Goal: Use online tool/utility: Utilize a website feature to perform a specific function

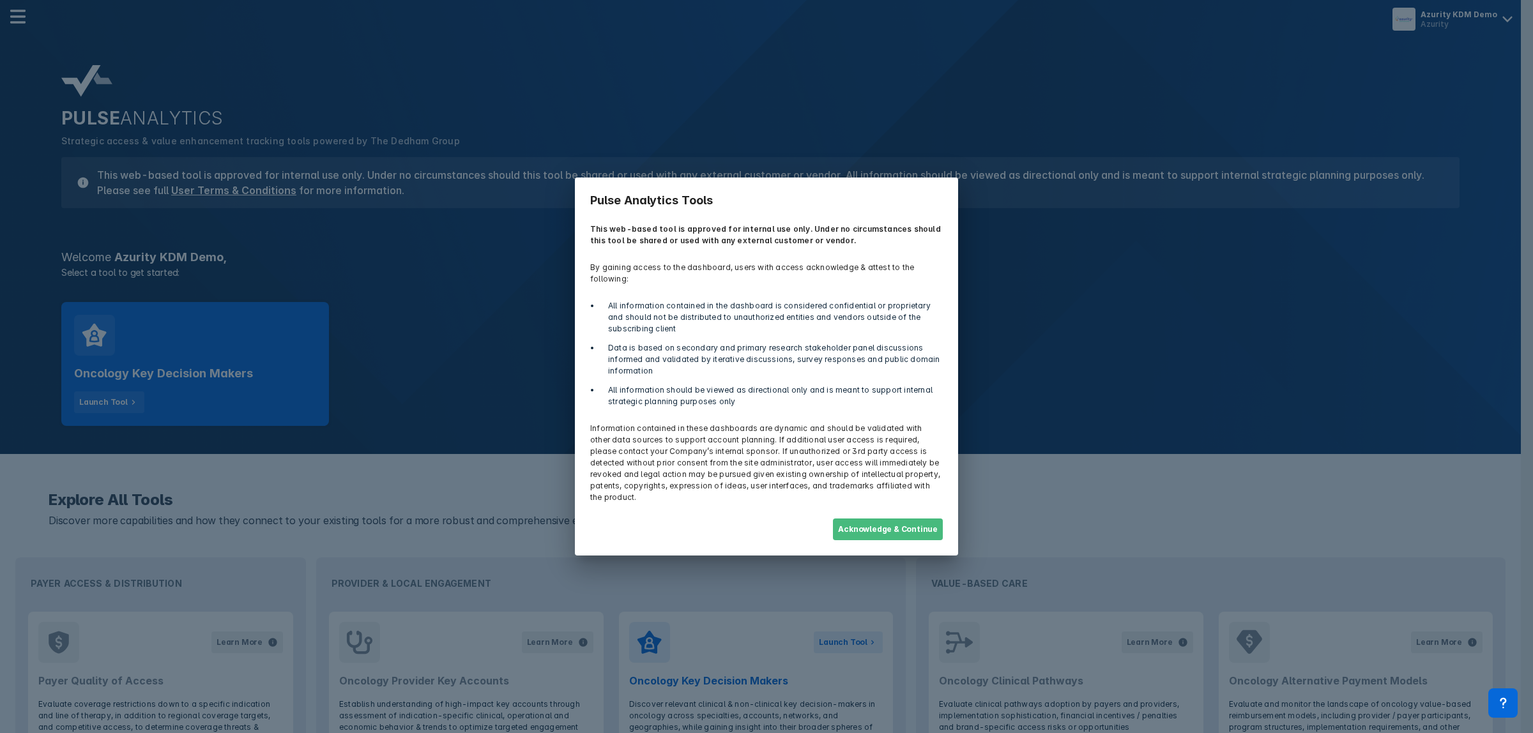
click at [912, 519] on button "Acknowledge & Continue" at bounding box center [888, 530] width 110 height 22
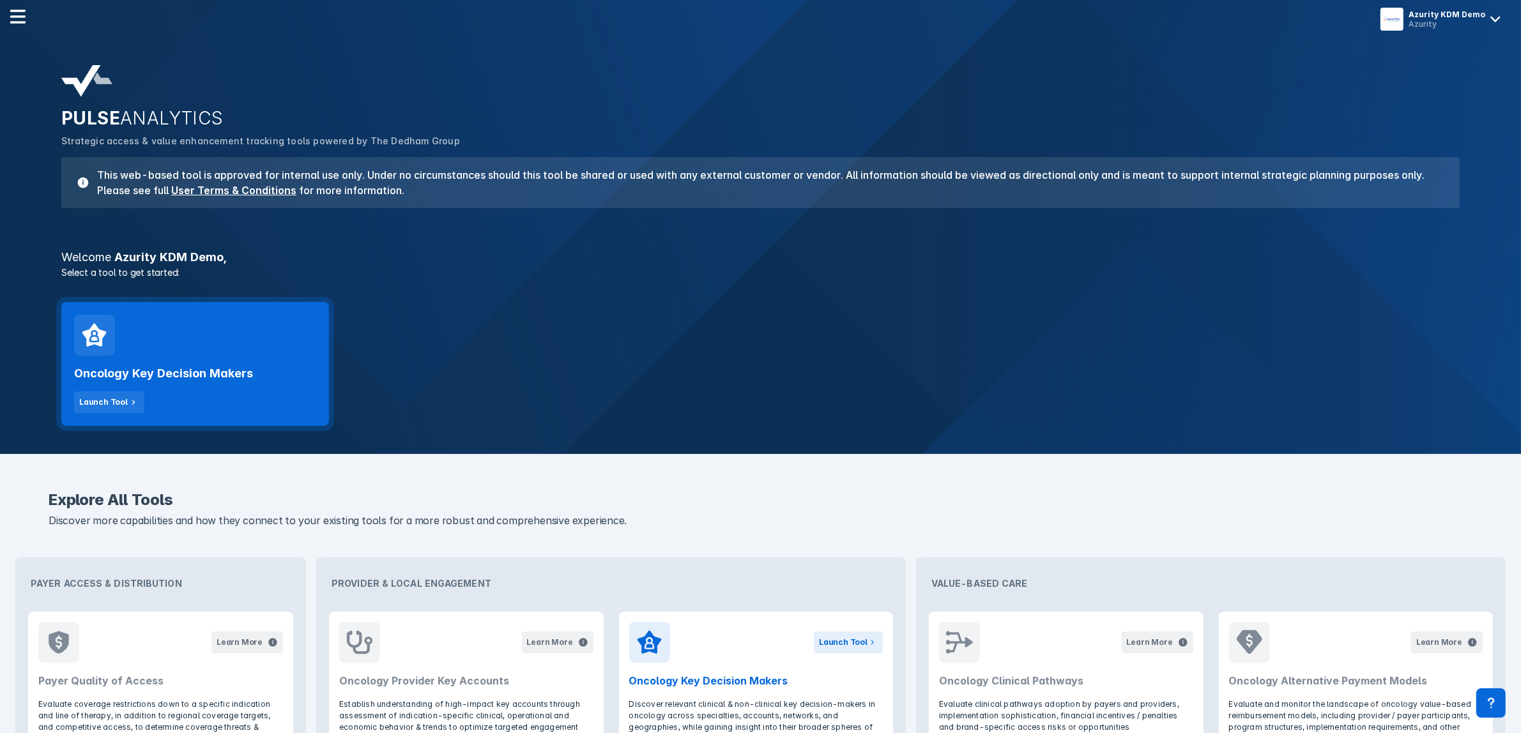
click at [215, 386] on div "Oncology Key Decision Makers Launch Tool" at bounding box center [195, 384] width 242 height 57
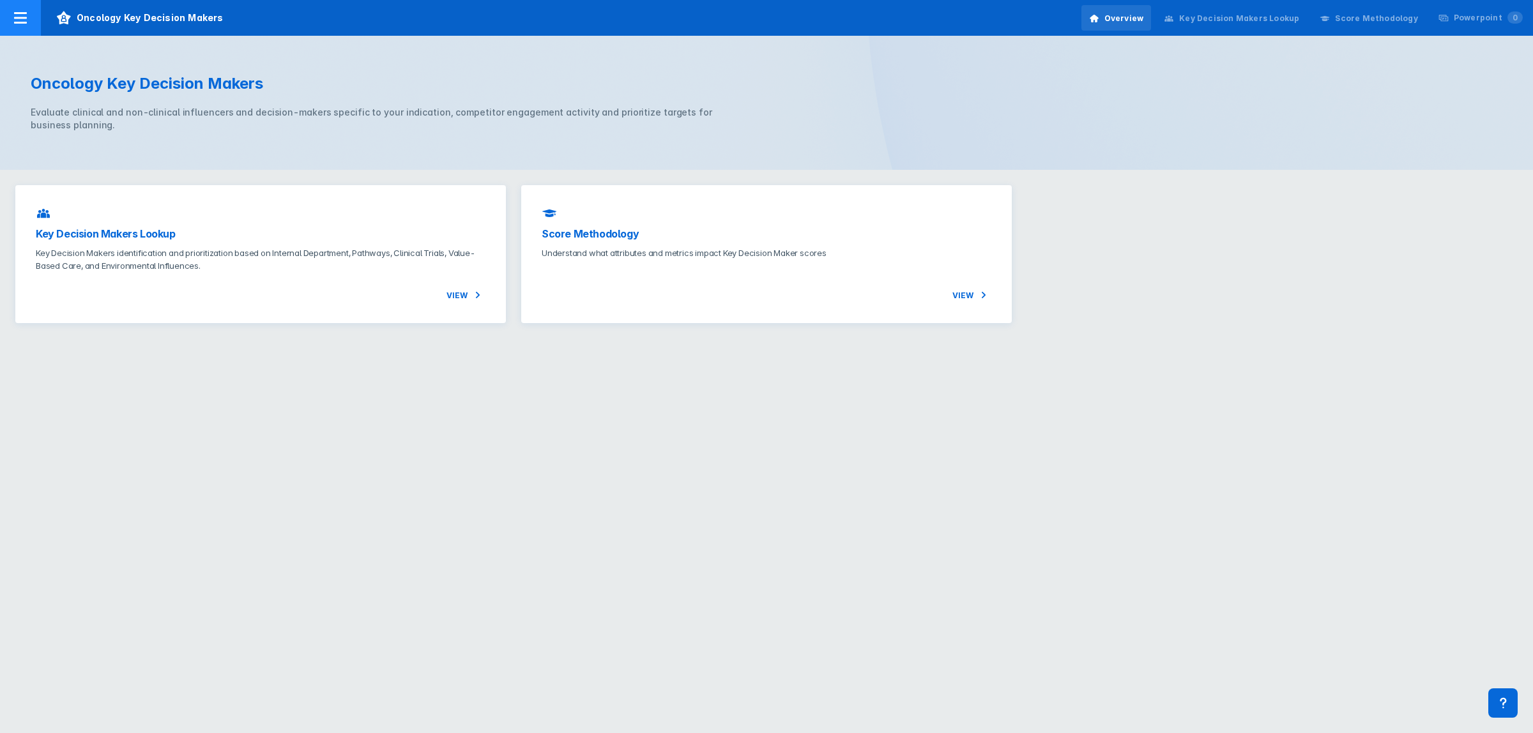
click at [27, 31] on div at bounding box center [20, 18] width 41 height 36
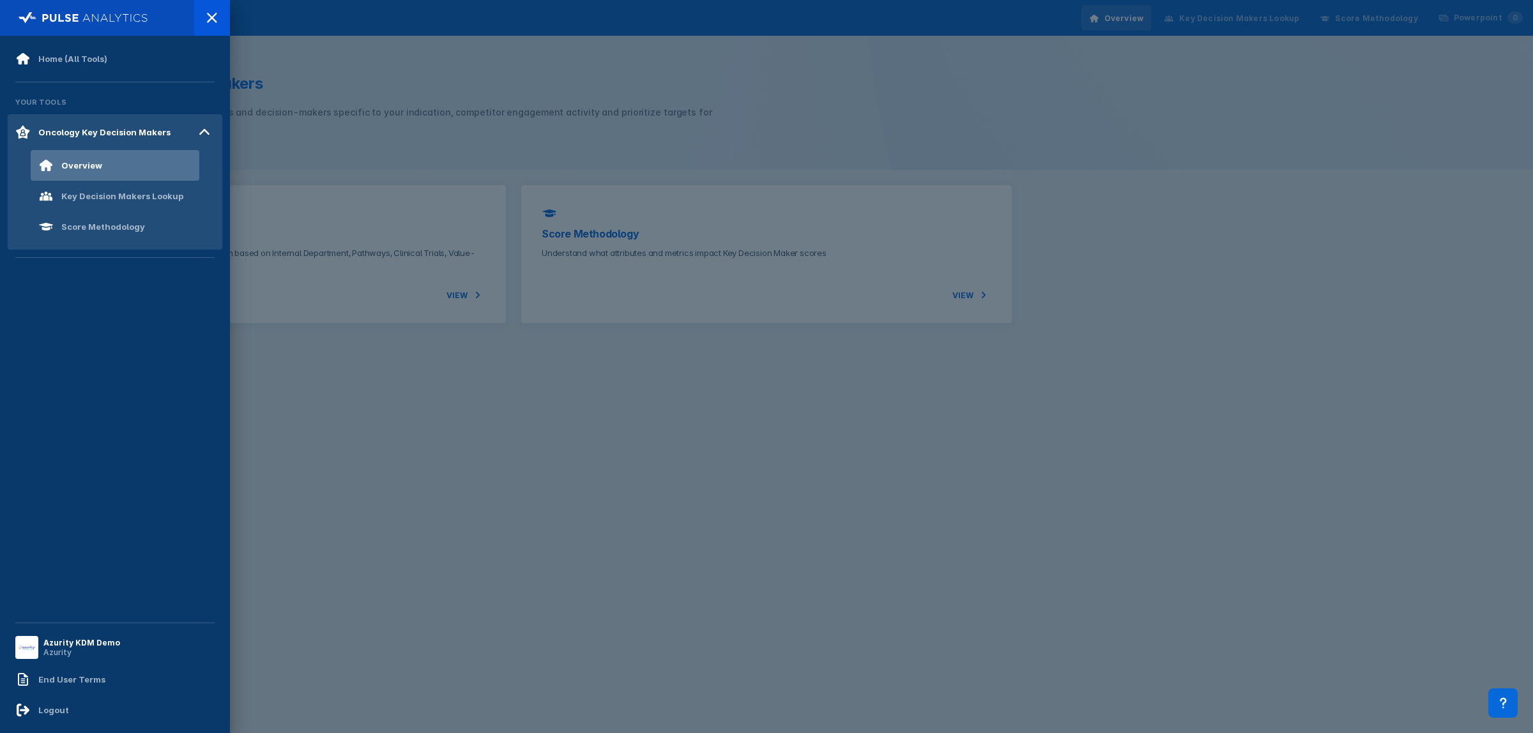
click at [318, 93] on div at bounding box center [766, 366] width 1533 height 733
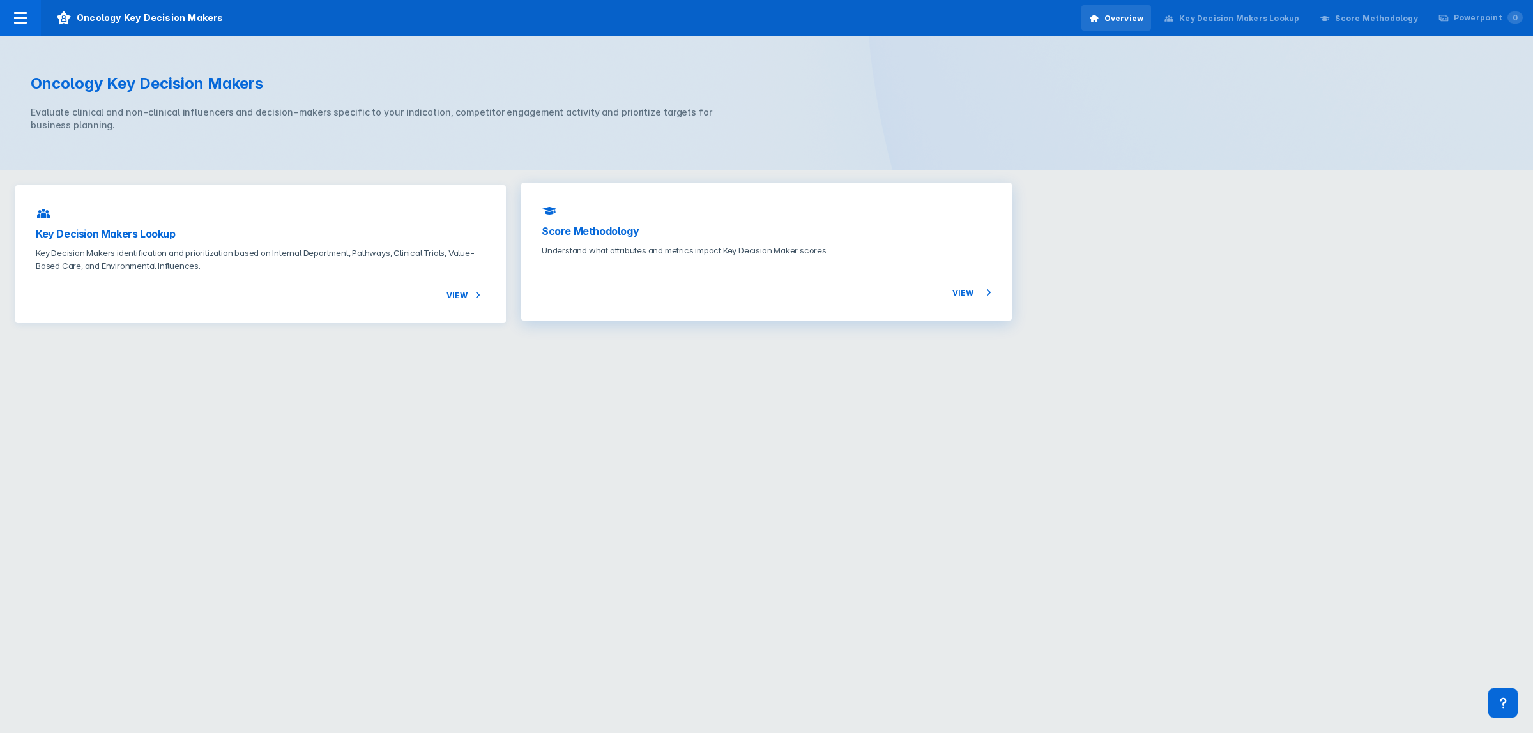
click at [621, 284] on div "View" at bounding box center [767, 278] width 450 height 43
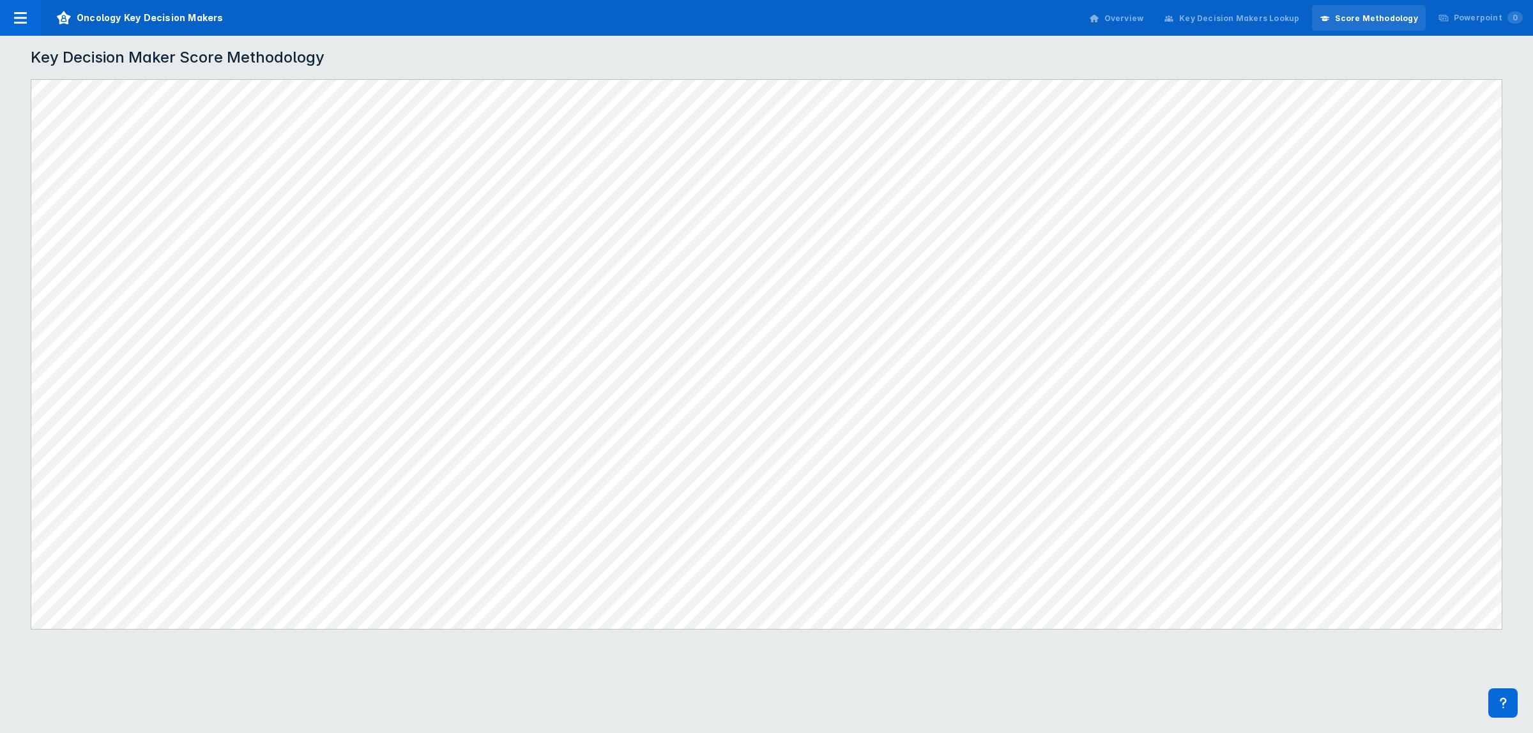
click at [1284, 15] on div "Key Decision Makers Lookup" at bounding box center [1239, 18] width 120 height 11
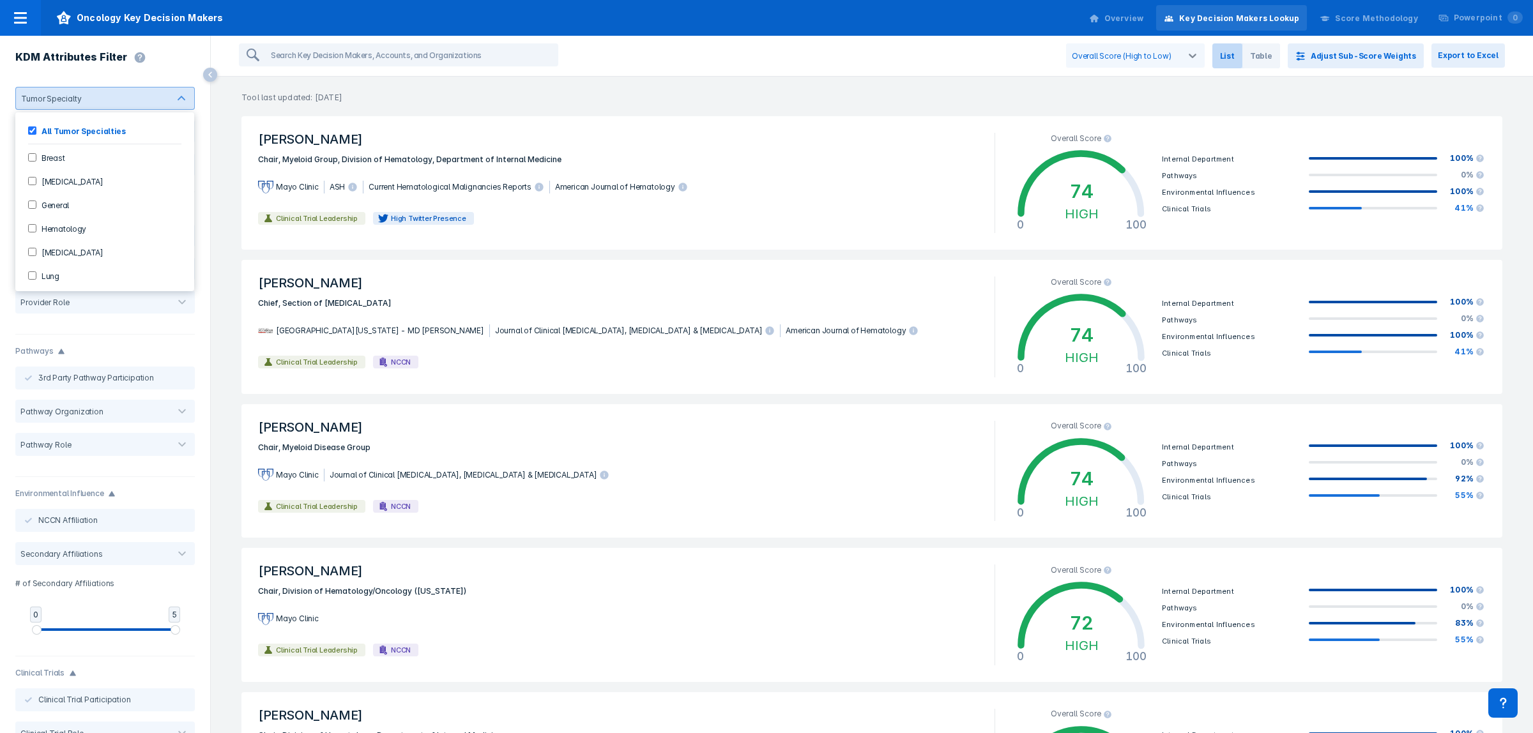
click at [174, 62] on div "KDM Attributes Filter" at bounding box center [105, 59] width 210 height 46
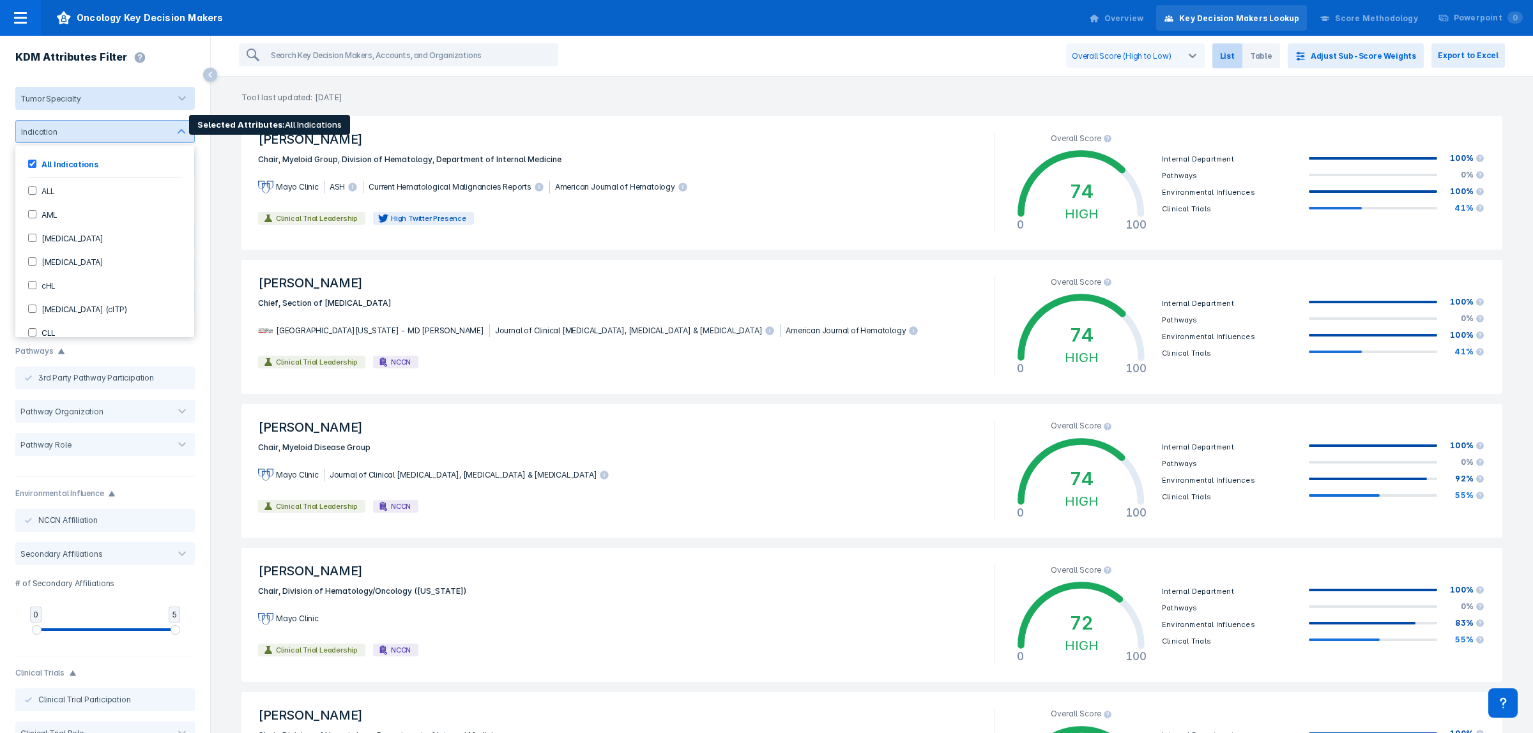
click at [171, 141] on div at bounding box center [182, 132] width 26 height 26
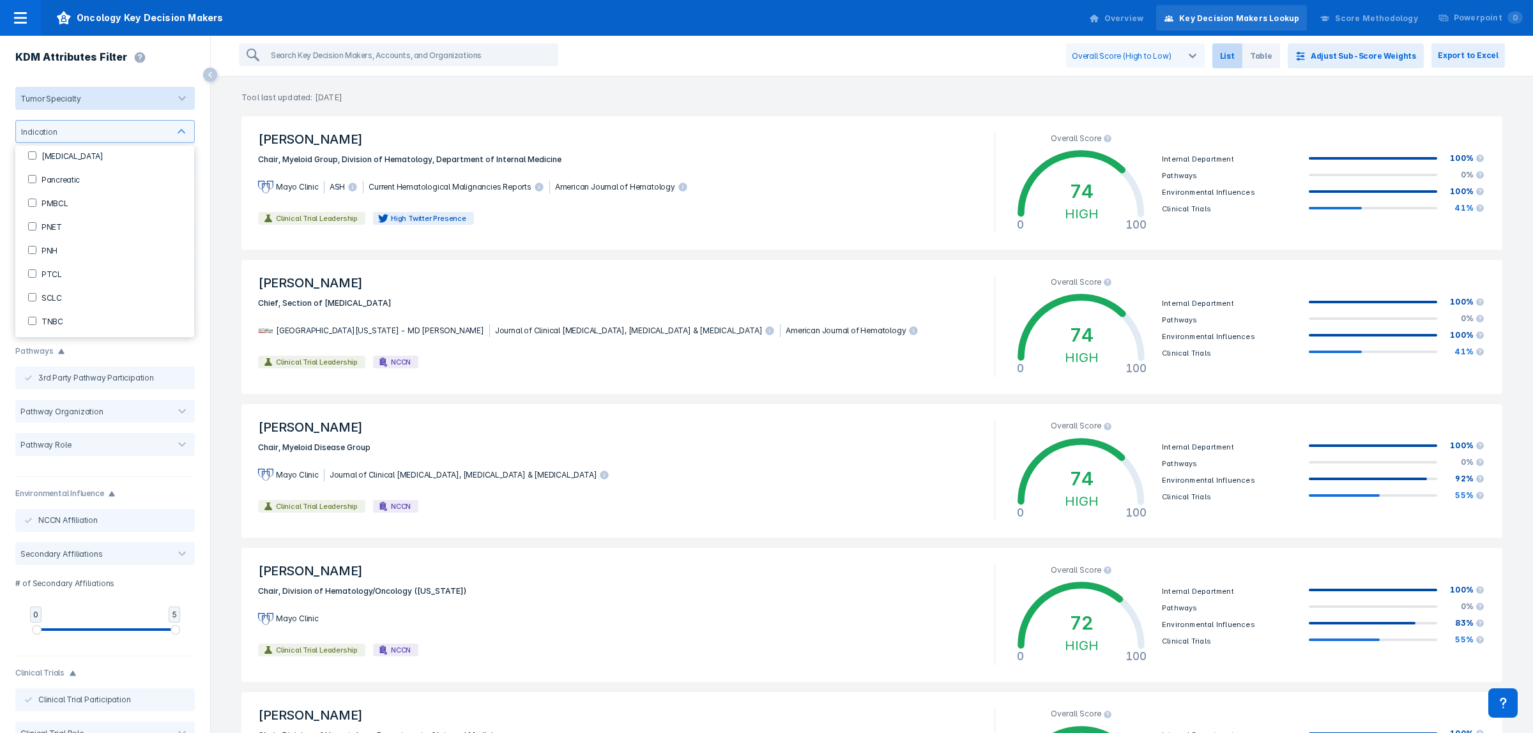
click at [176, 59] on div "KDM Attributes Filter" at bounding box center [105, 59] width 210 height 46
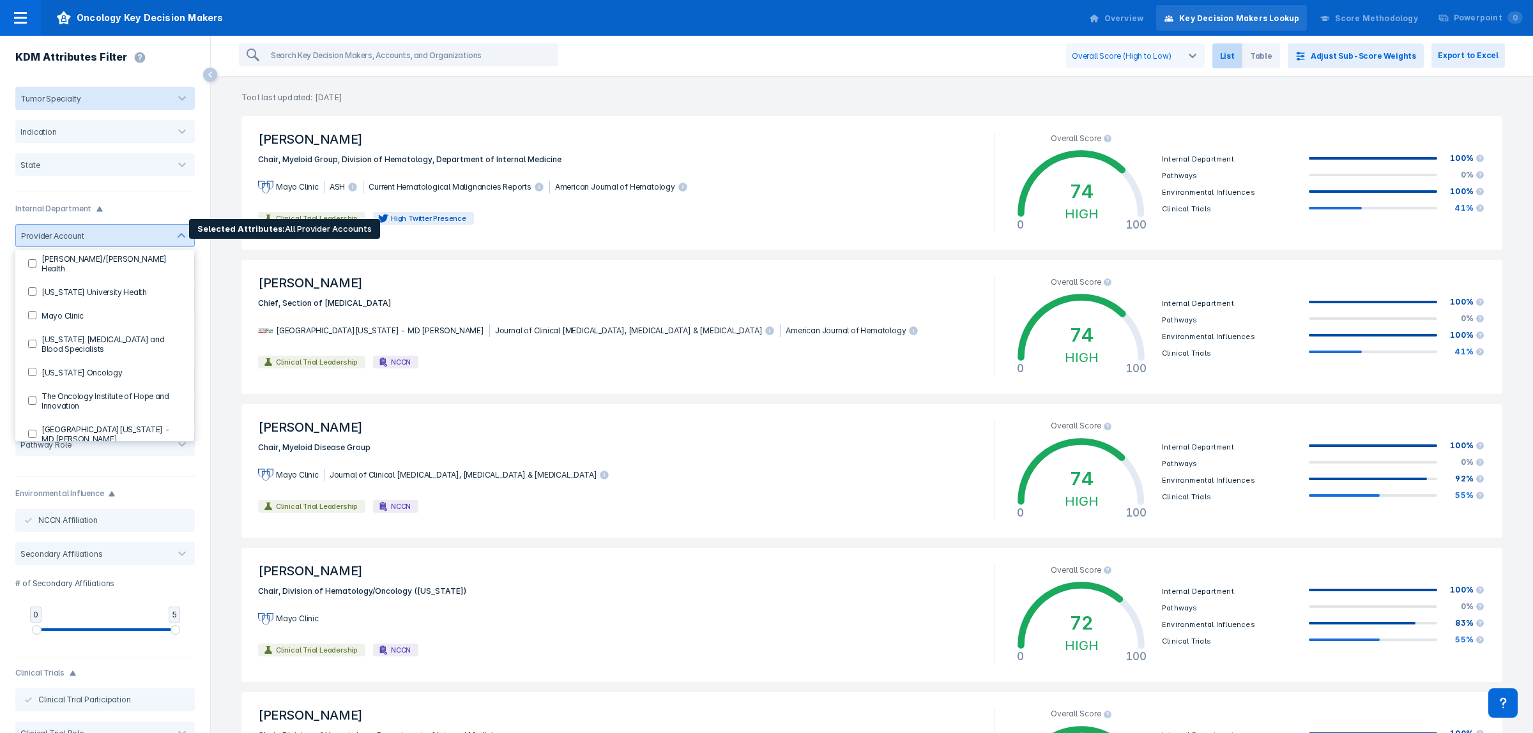
scroll to position [45, 0]
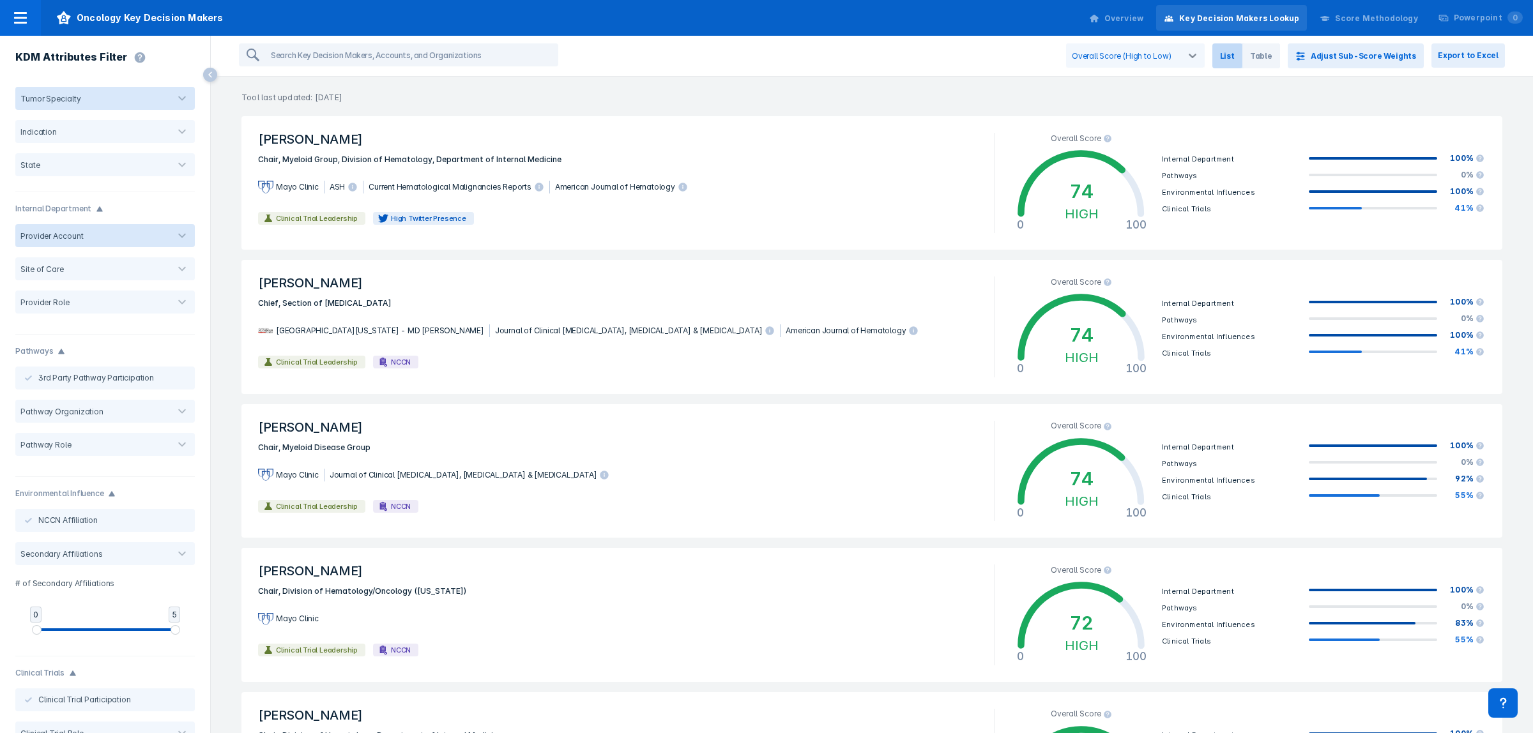
click at [183, 68] on div "KDM Attributes Filter" at bounding box center [105, 59] width 210 height 46
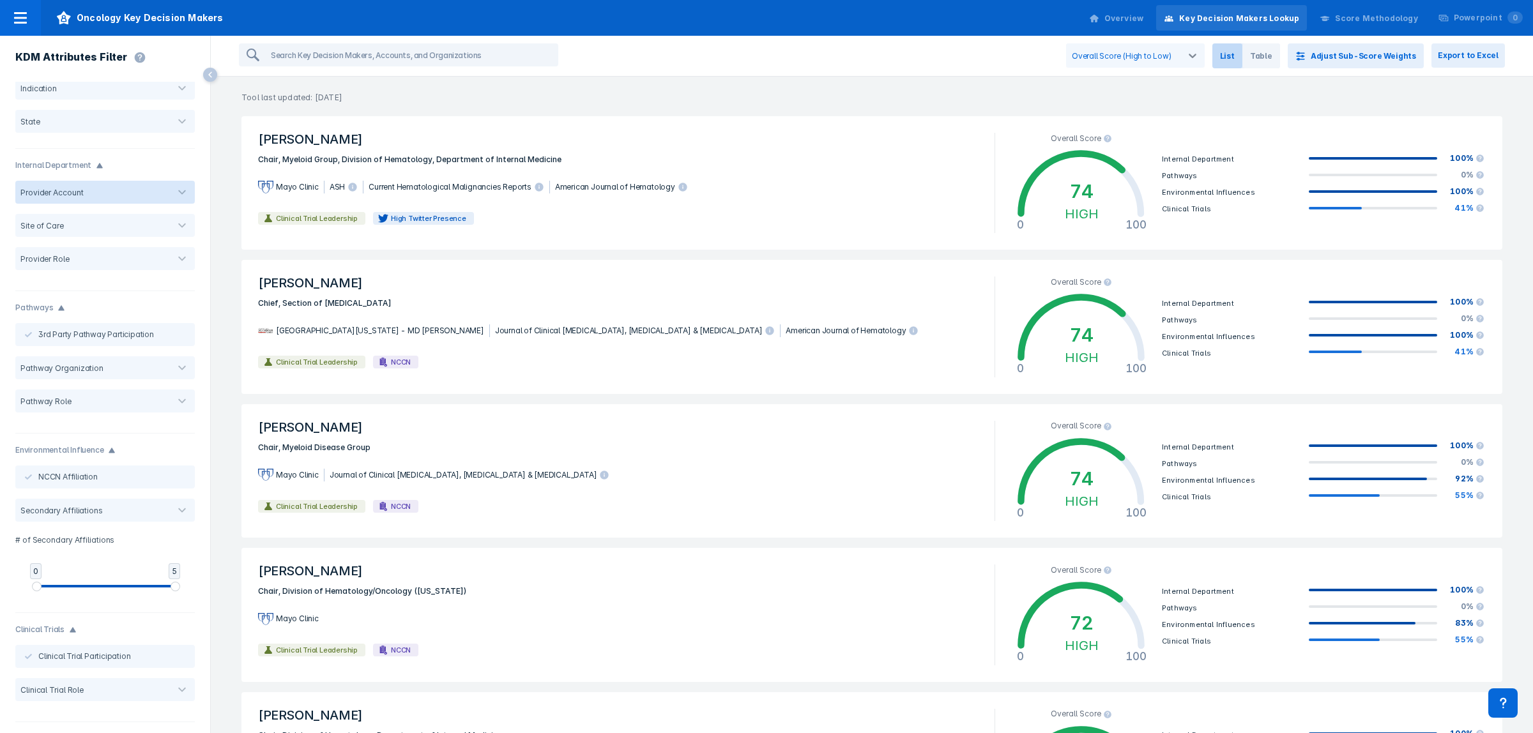
scroll to position [0, 0]
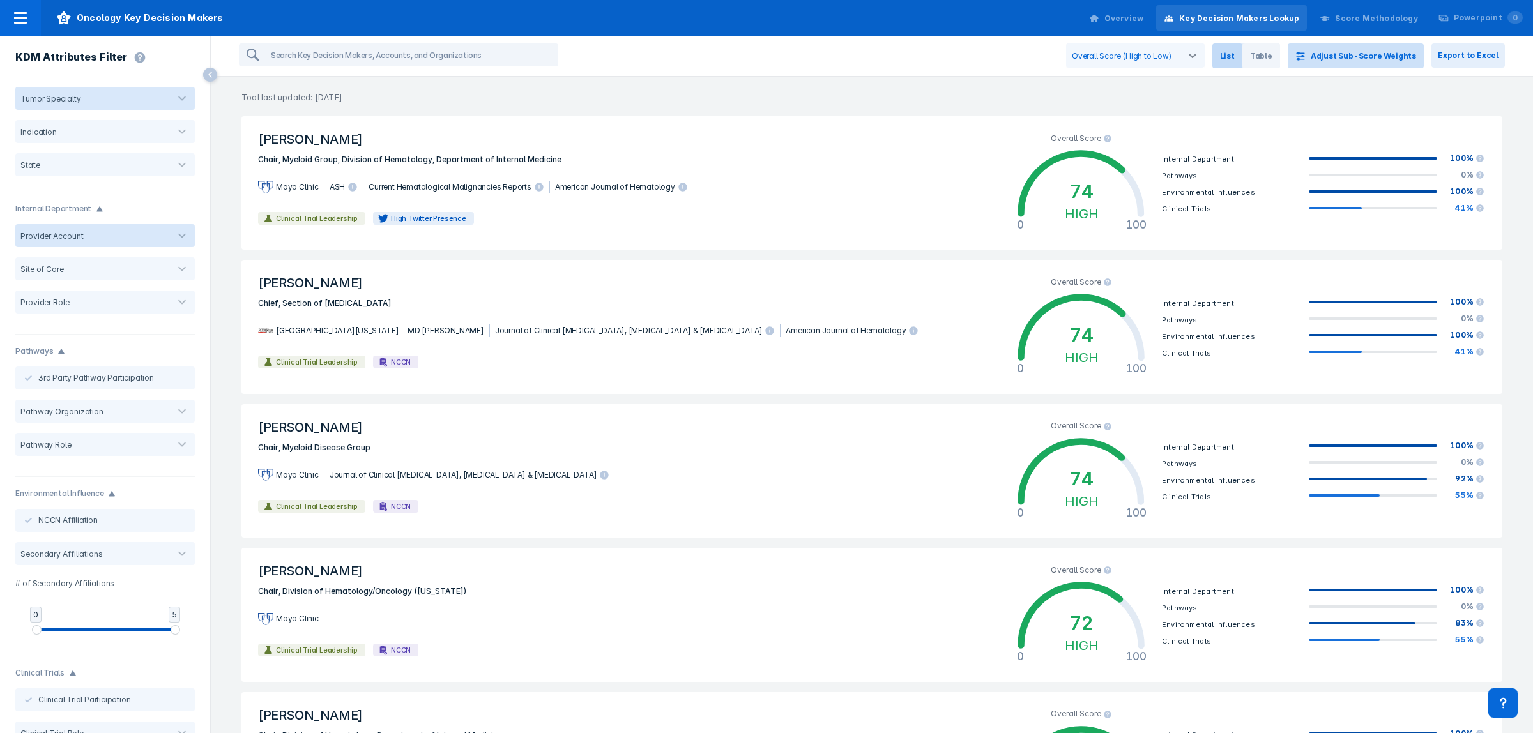
click at [1346, 63] on button "Adjust Sub-Score Weights" at bounding box center [1356, 55] width 136 height 25
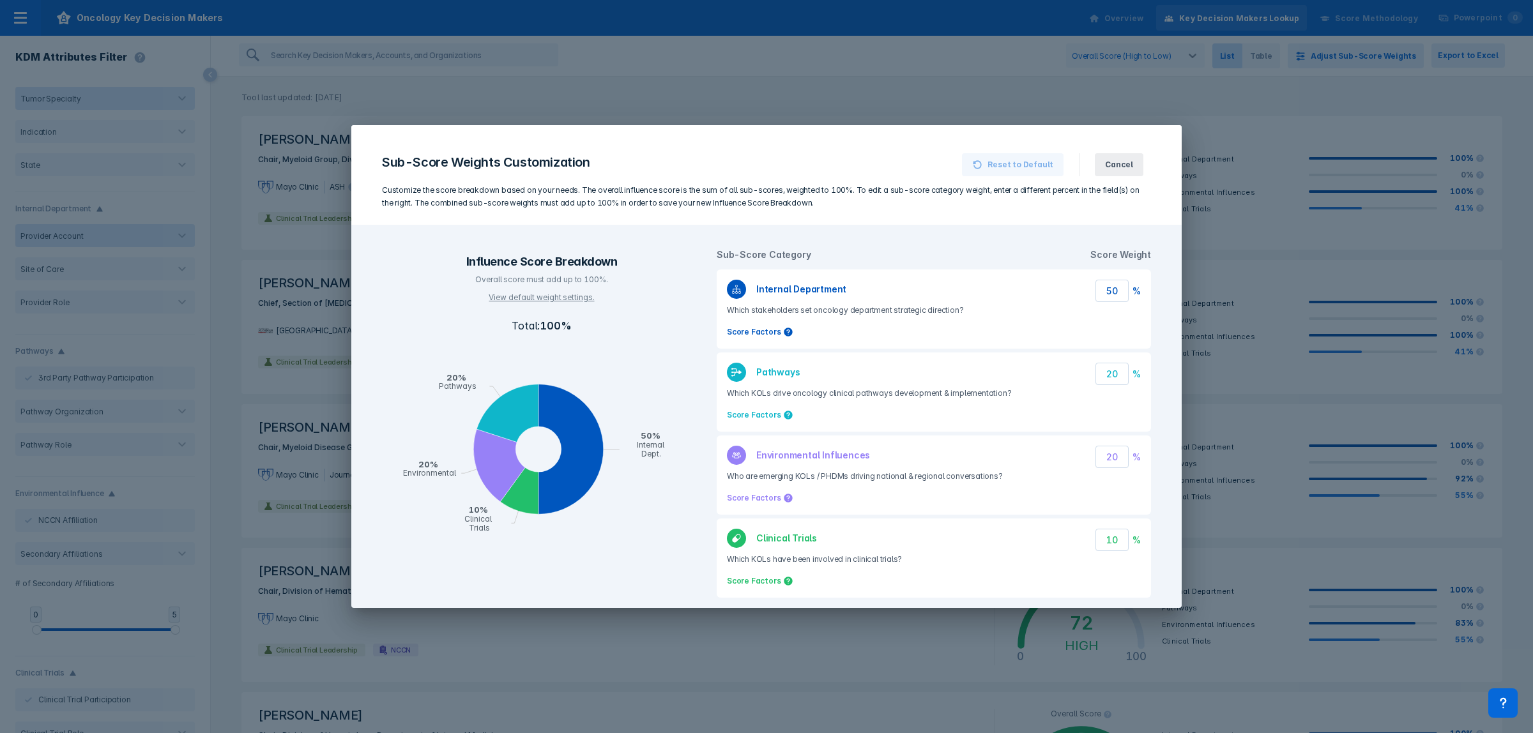
click at [1096, 289] on input "50" at bounding box center [1112, 291] width 33 height 22
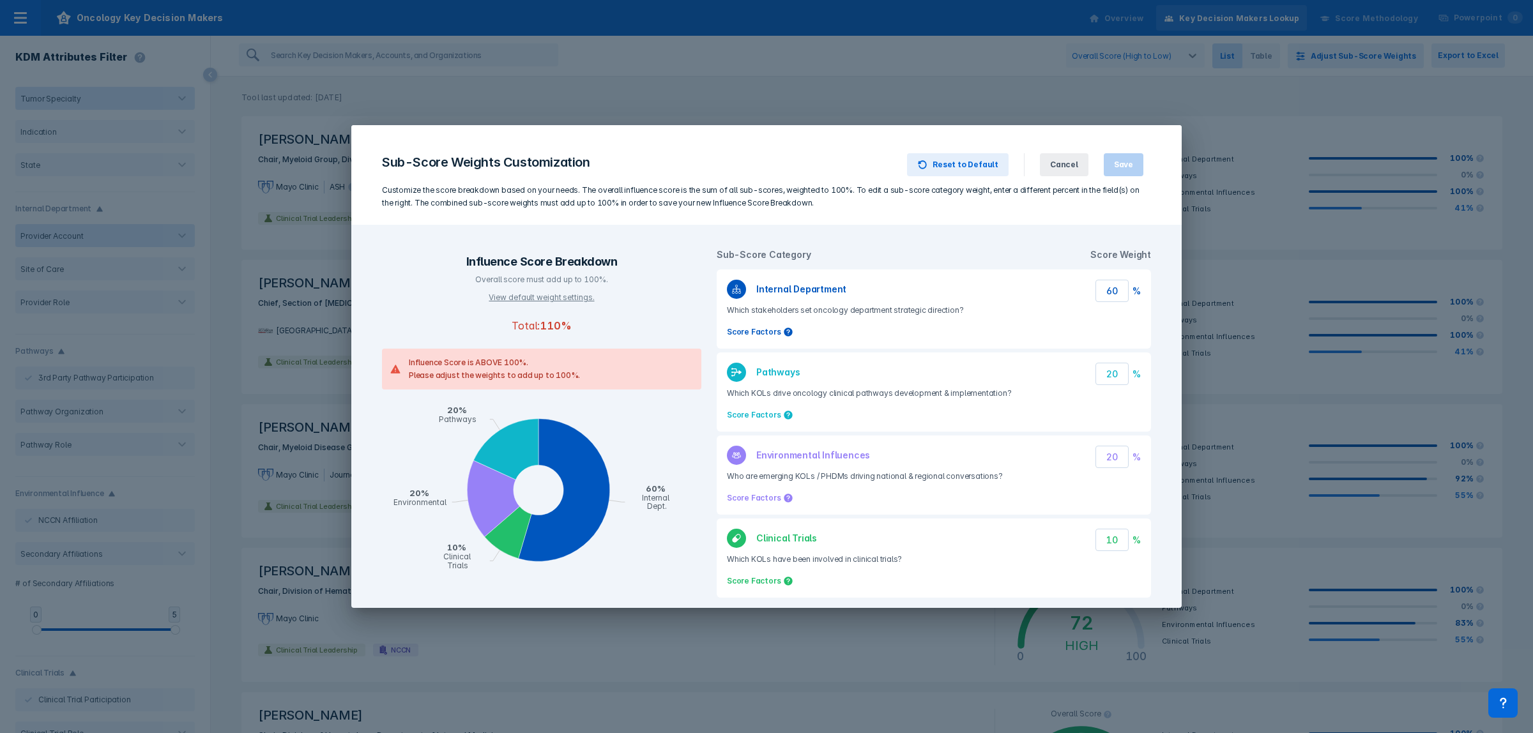
type input "60"
click at [1108, 532] on input "10" at bounding box center [1112, 540] width 33 height 22
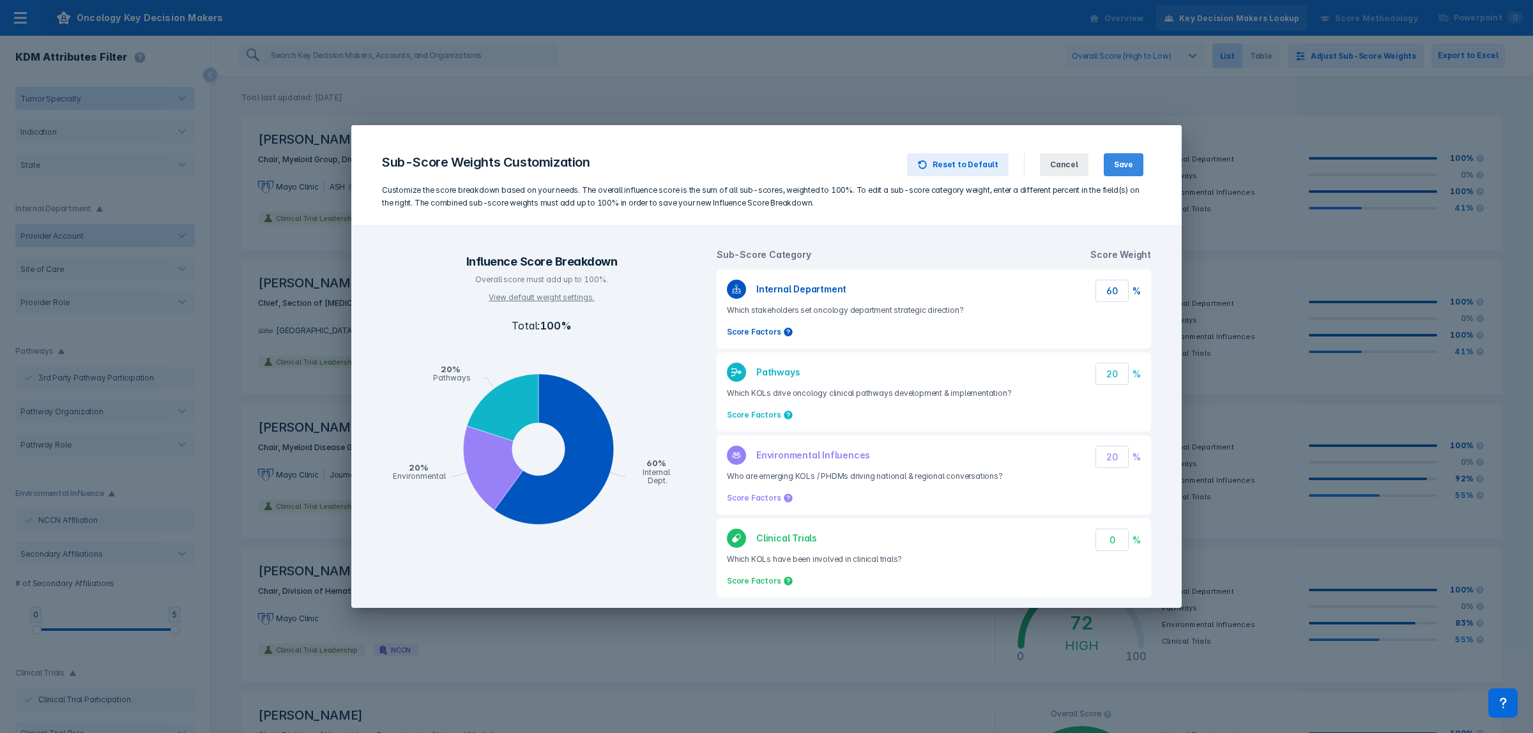
type input "0"
click at [1129, 171] on button "Save" at bounding box center [1124, 164] width 40 height 23
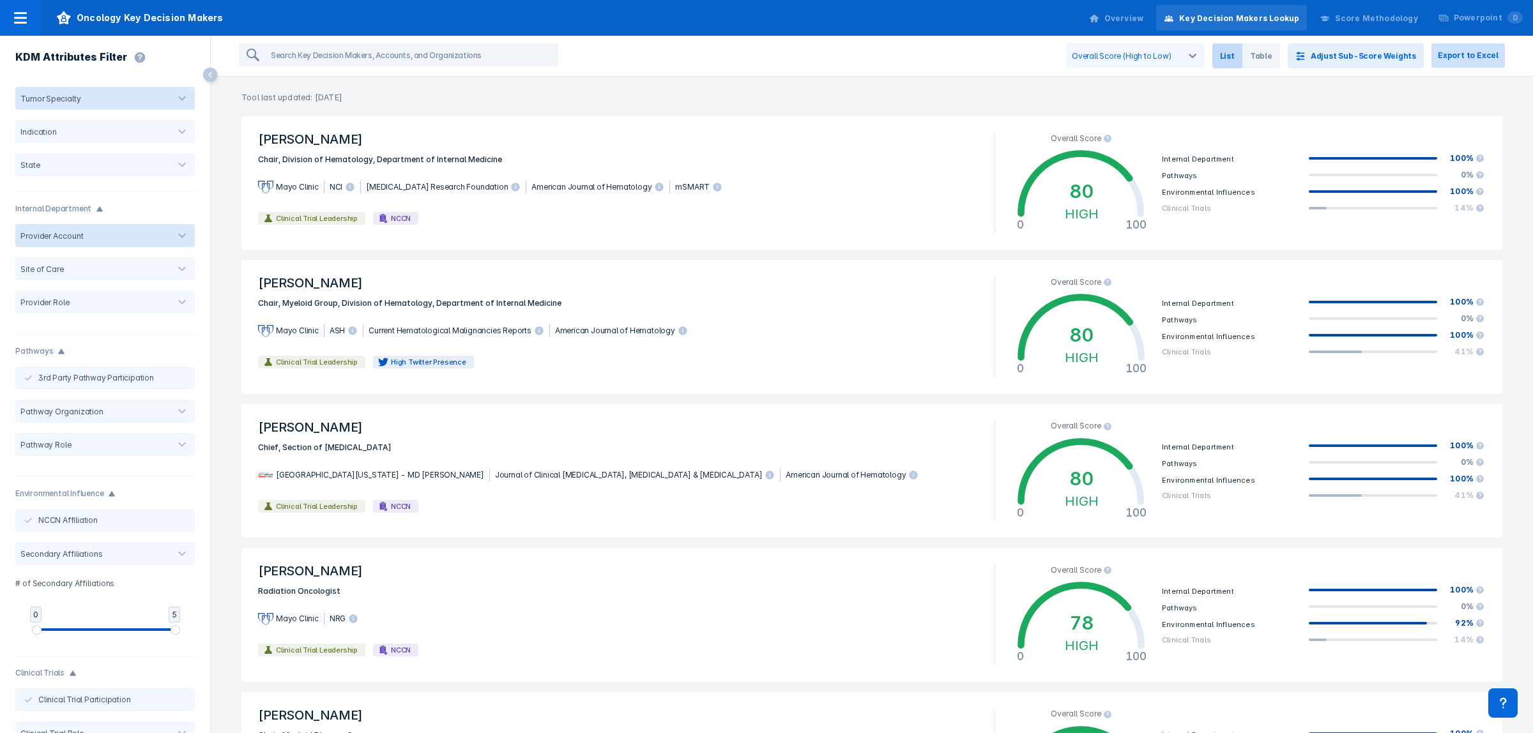
click at [1479, 56] on button "Export to Excel" at bounding box center [1468, 55] width 73 height 24
click at [27, 15] on icon at bounding box center [20, 17] width 15 height 15
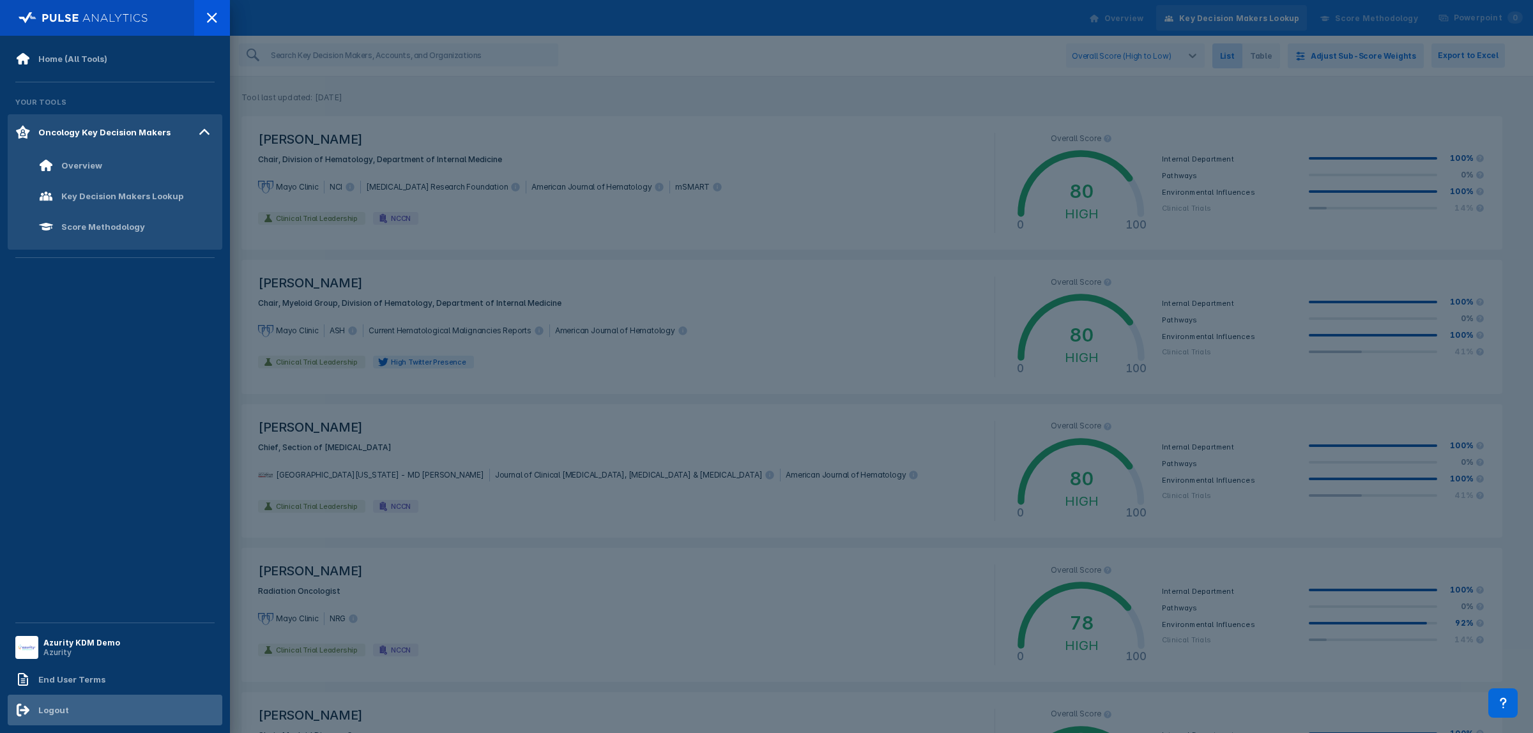
click at [39, 710] on div "Logout" at bounding box center [53, 710] width 31 height 10
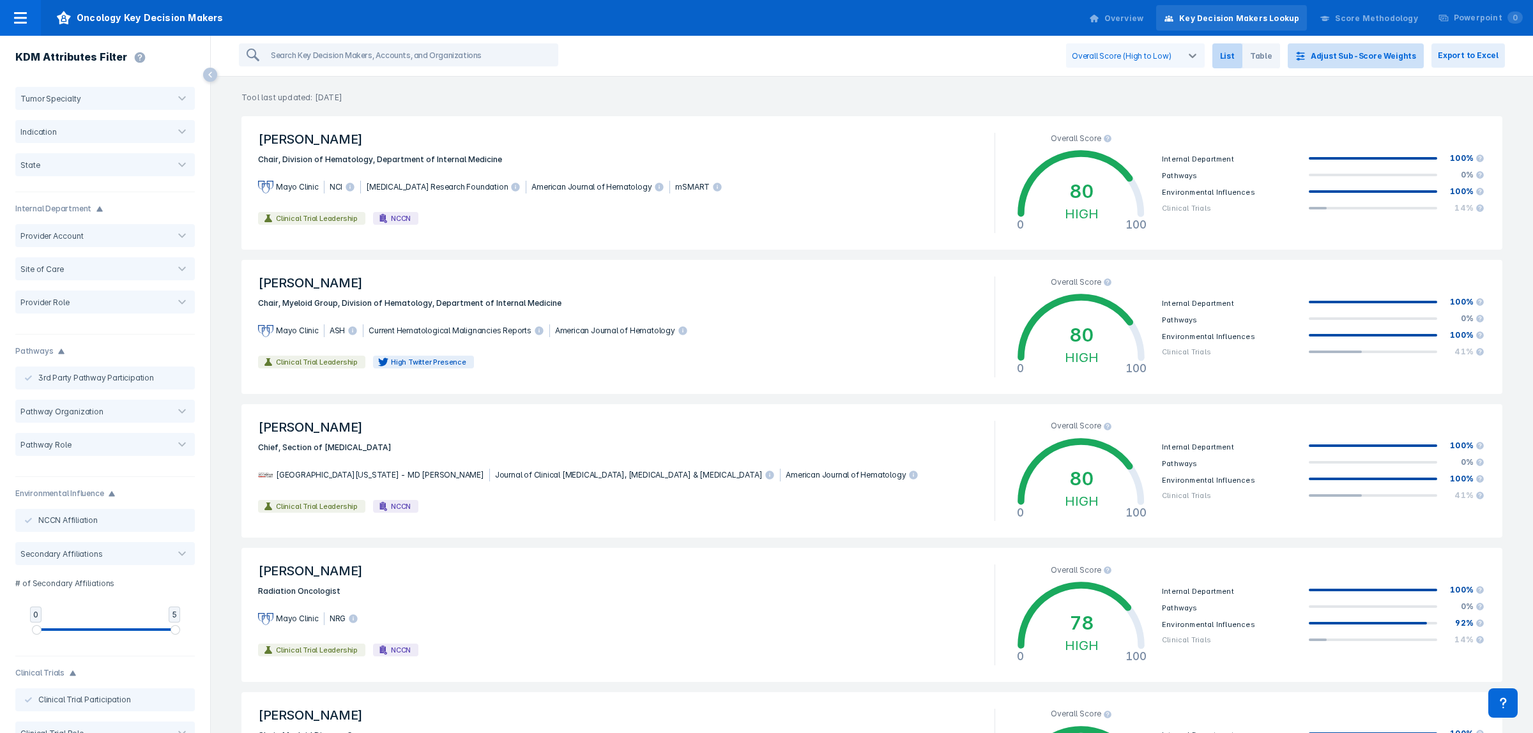
click at [1409, 59] on button "Adjust Sub-Score Weights" at bounding box center [1356, 55] width 136 height 25
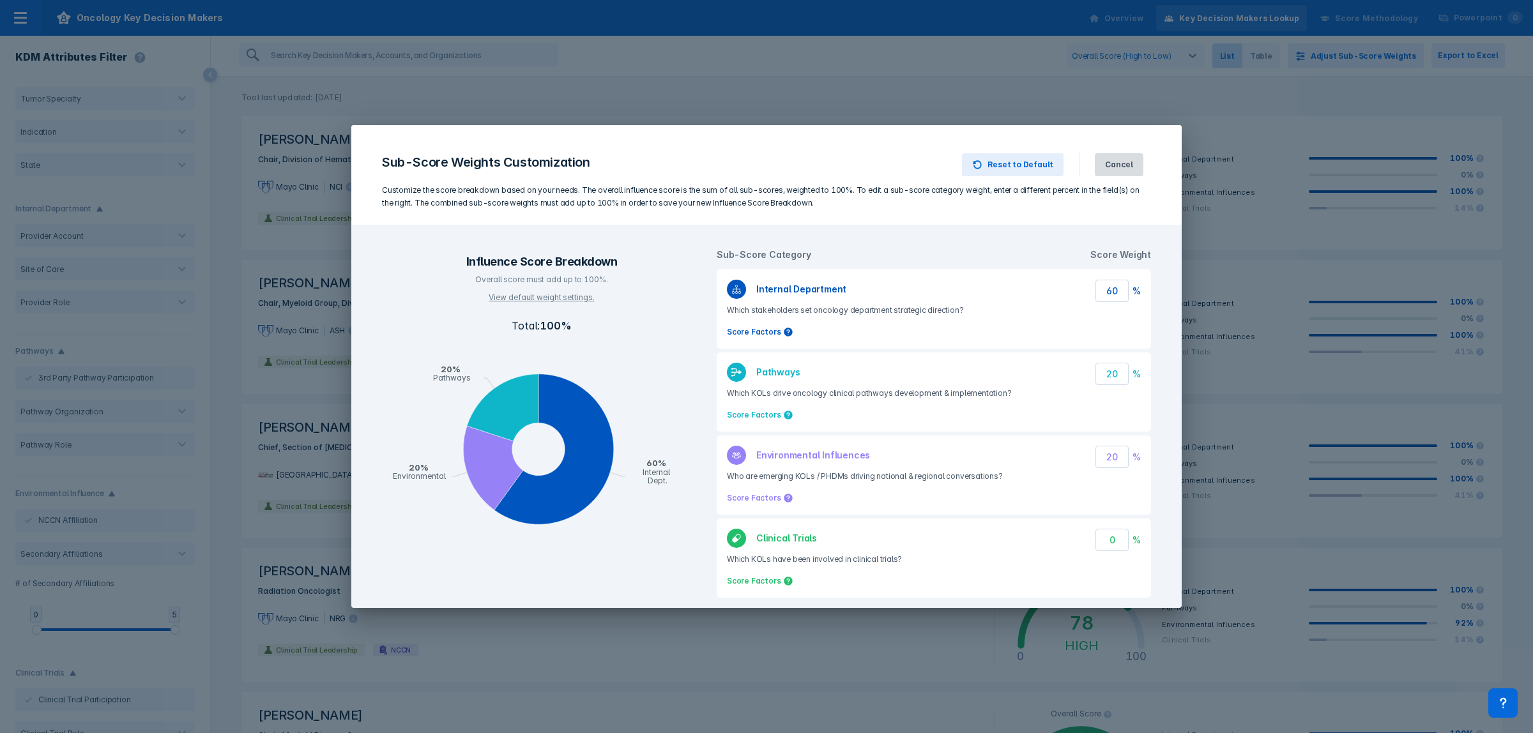
click at [1122, 174] on button "Cancel" at bounding box center [1119, 164] width 49 height 23
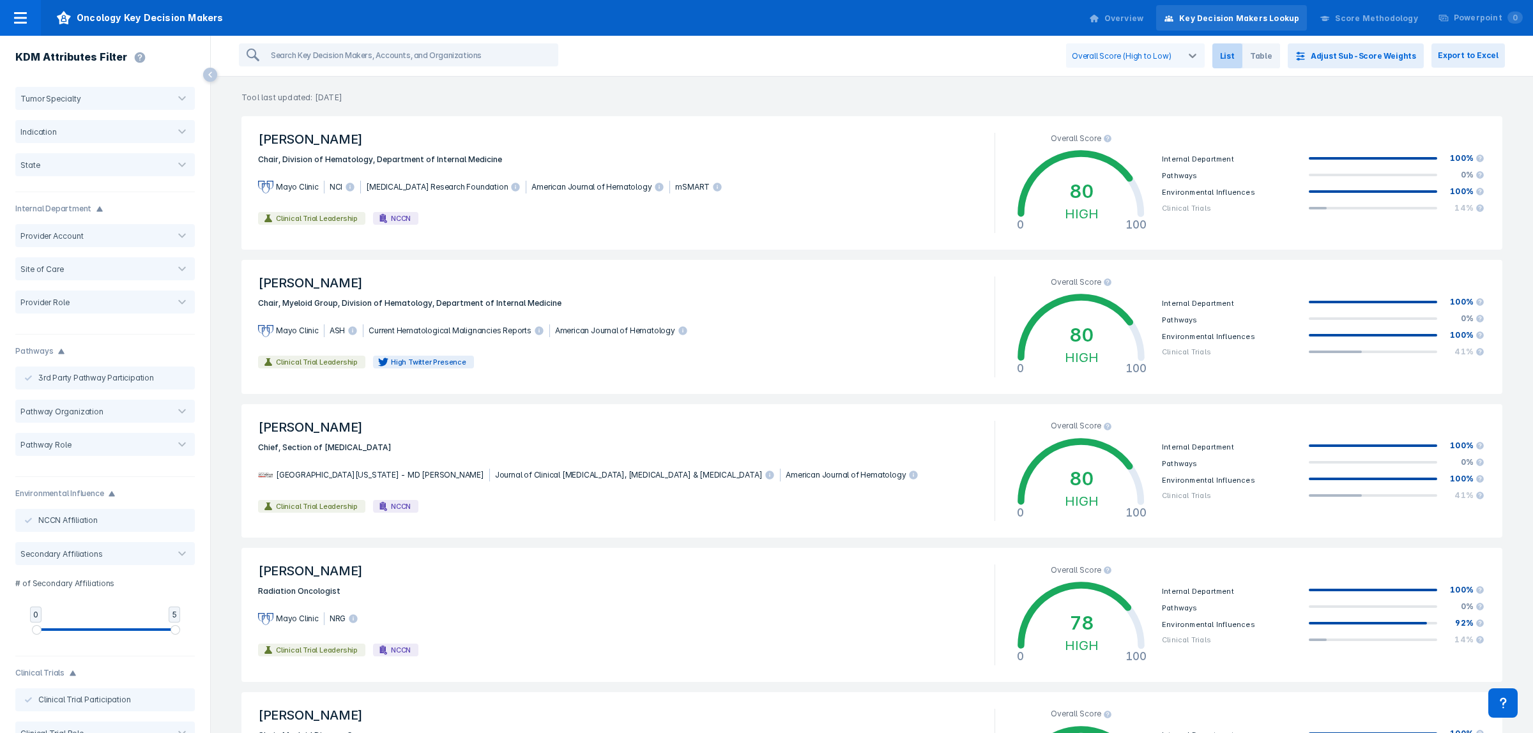
click at [18, 40] on div "KDM Attributes Filter" at bounding box center [73, 59] width 146 height 46
click at [20, 24] on icon at bounding box center [20, 17] width 15 height 15
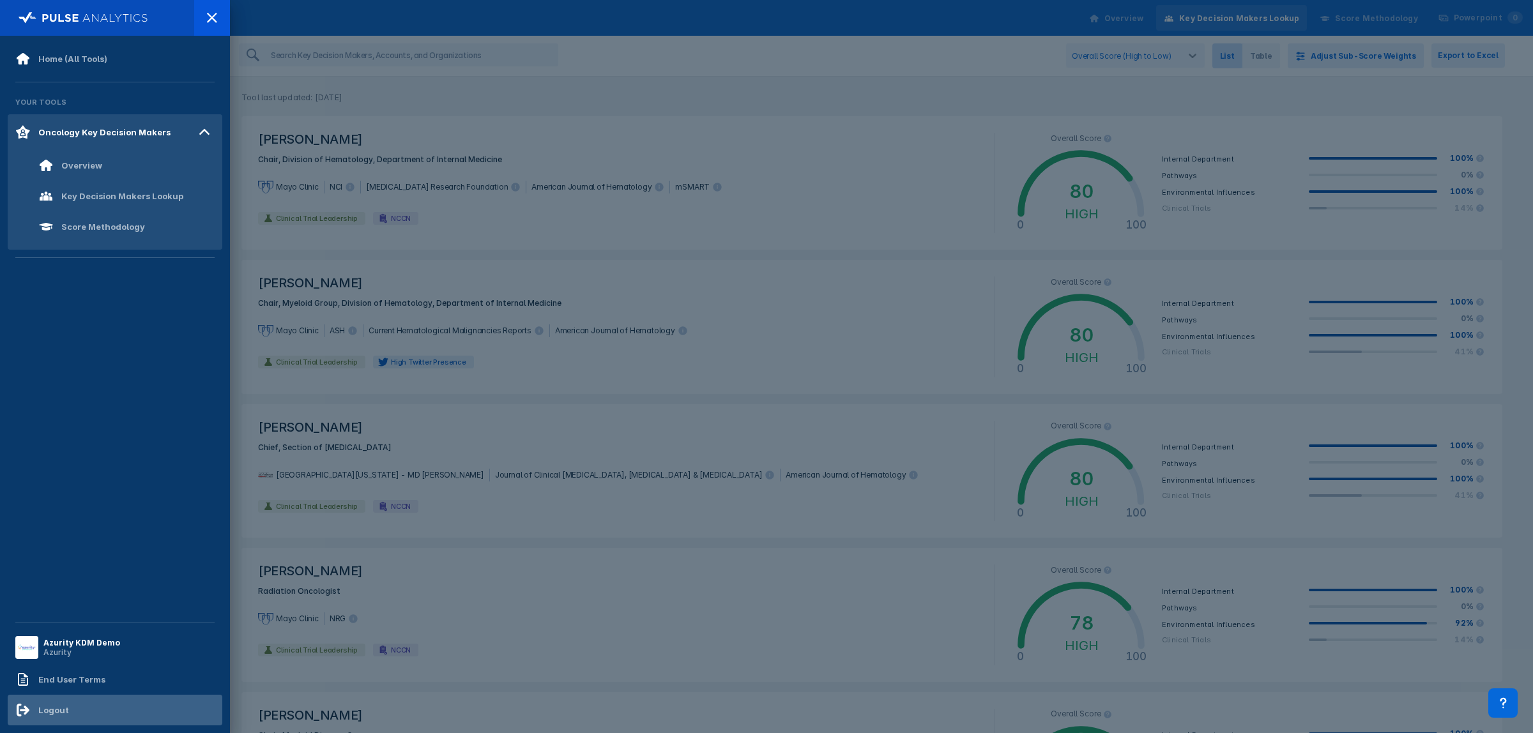
click at [55, 707] on div "Logout" at bounding box center [53, 710] width 31 height 10
